Goal: Task Accomplishment & Management: Manage account settings

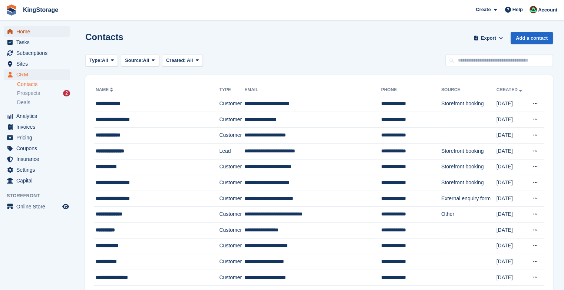
click at [27, 30] on span "Home" at bounding box center [38, 31] width 45 height 10
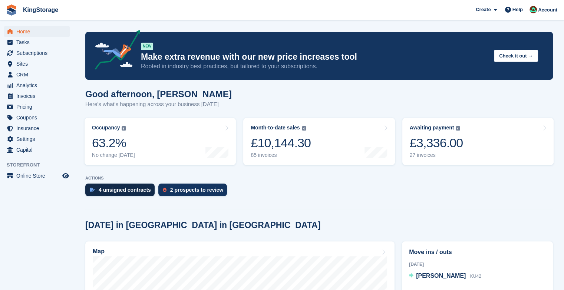
click at [135, 188] on div "4 unsigned contracts" at bounding box center [125, 190] width 52 height 6
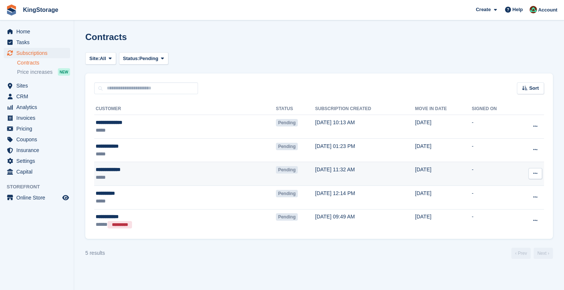
click at [111, 173] on div "**********" at bounding box center [146, 170] width 101 height 8
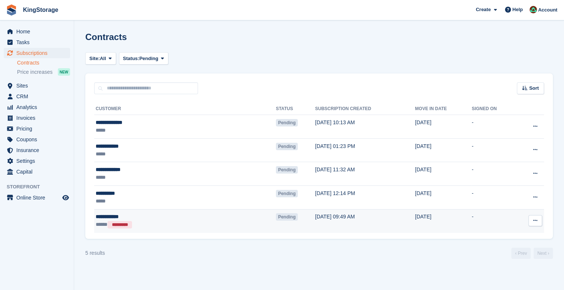
click at [537, 223] on icon at bounding box center [535, 220] width 4 height 5
click at [499, 236] on p "View contact" at bounding box center [506, 235] width 65 height 10
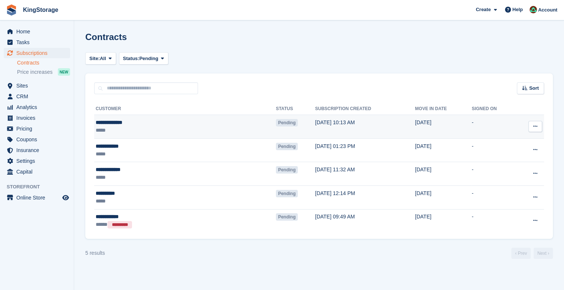
click at [276, 119] on span "Pending" at bounding box center [287, 122] width 22 height 7
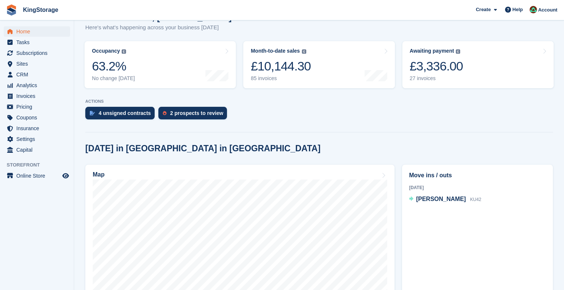
scroll to position [63, 0]
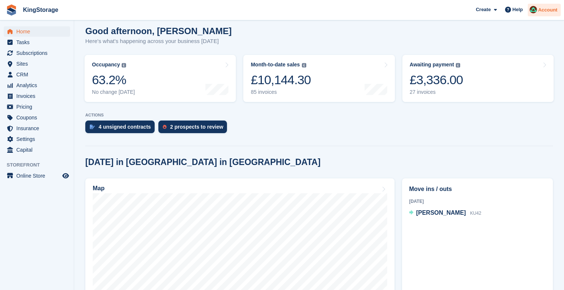
click at [545, 8] on span "Account" at bounding box center [547, 9] width 19 height 7
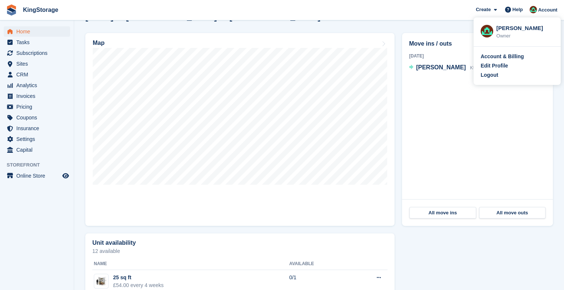
scroll to position [177, 0]
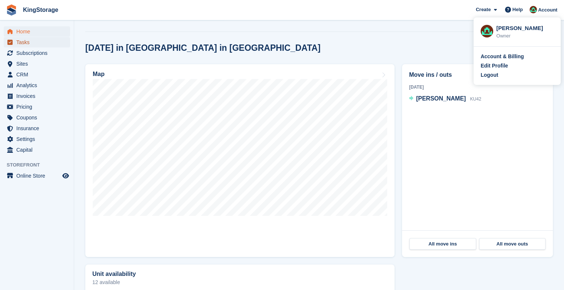
click at [24, 41] on span "Tasks" at bounding box center [38, 42] width 45 height 10
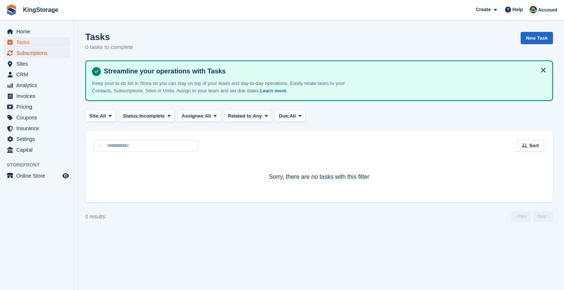
click at [19, 53] on span "Subscriptions" at bounding box center [38, 53] width 45 height 10
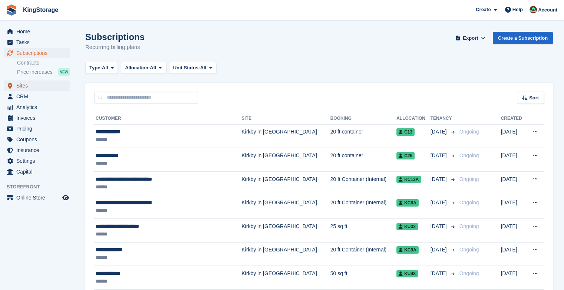
click at [20, 86] on span "Sites" at bounding box center [38, 85] width 45 height 10
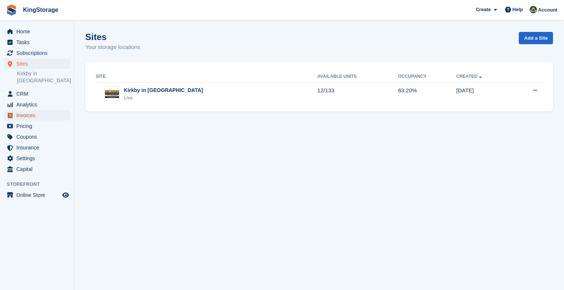
click at [32, 110] on span "Invoices" at bounding box center [38, 115] width 45 height 10
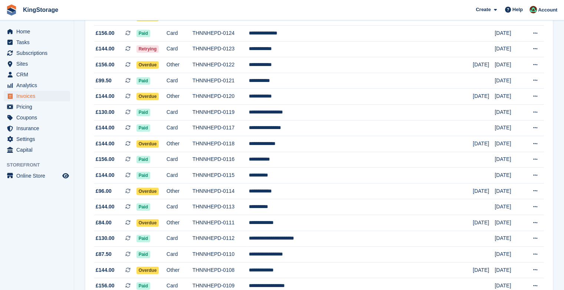
scroll to position [484, 0]
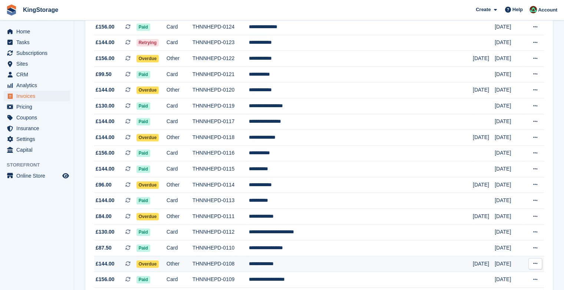
click at [312, 264] on td "**********" at bounding box center [361, 264] width 224 height 16
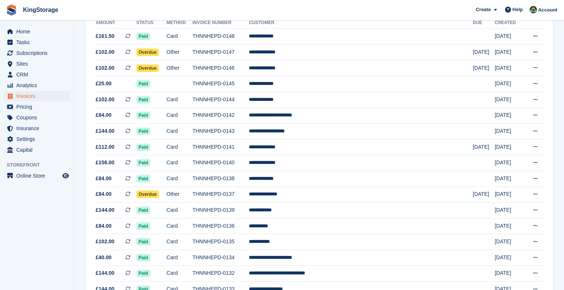
scroll to position [30, 0]
